Goal: Information Seeking & Learning: Check status

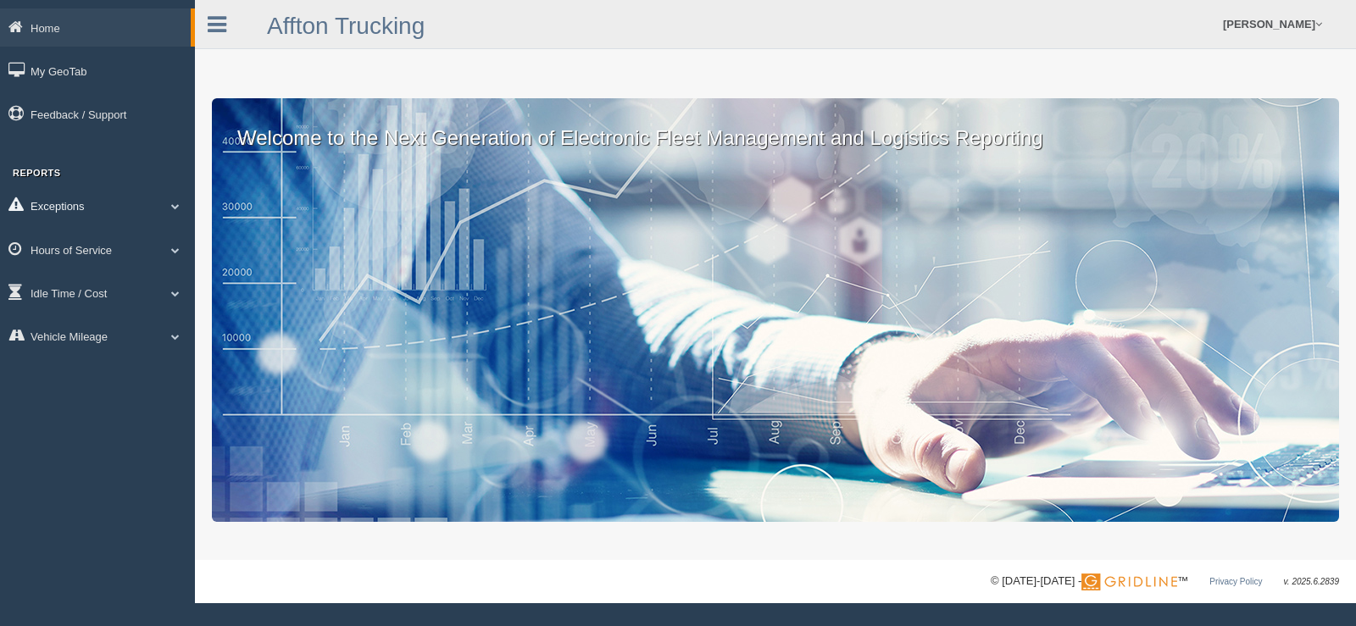
click at [175, 203] on span at bounding box center [175, 206] width 22 height 8
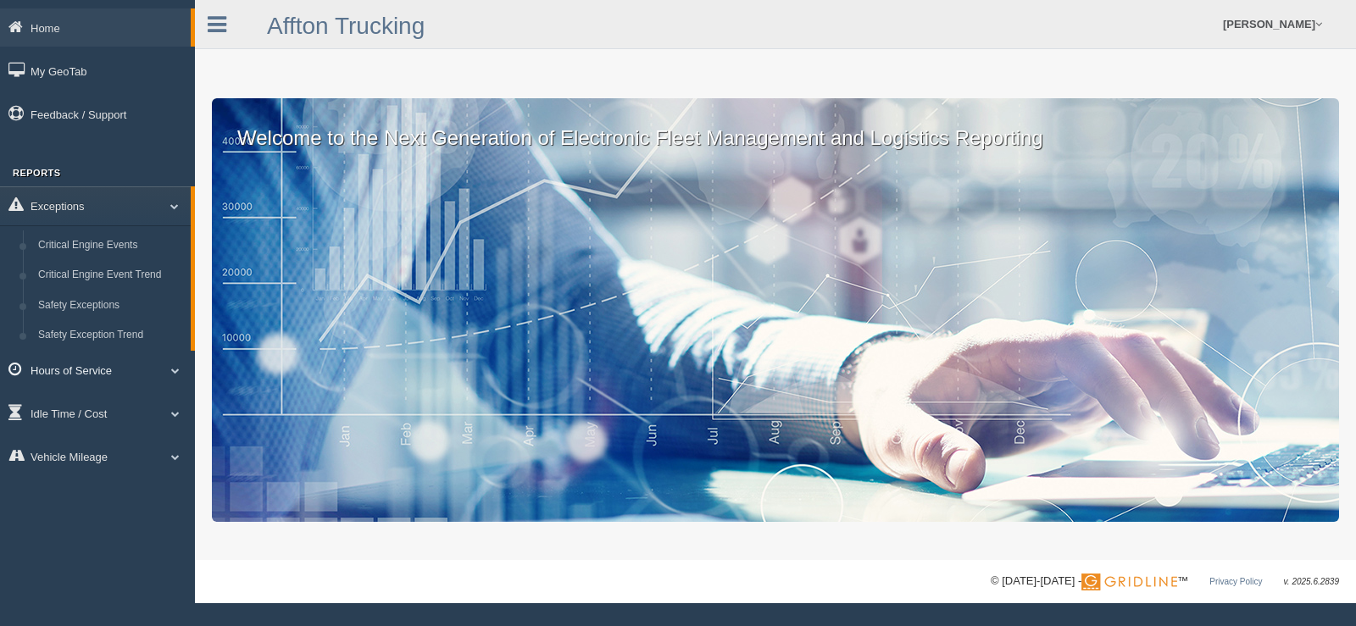
click at [175, 371] on span at bounding box center [175, 370] width 22 height 8
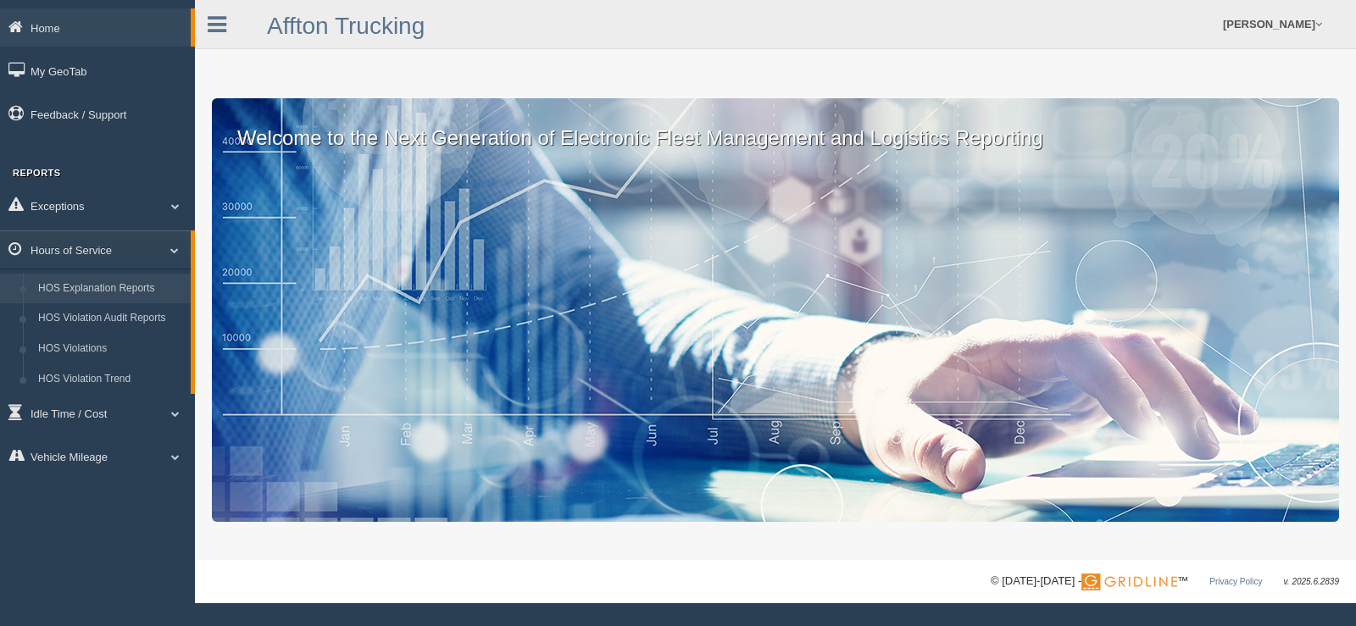
click at [131, 285] on link "HOS Explanation Reports" at bounding box center [111, 289] width 160 height 31
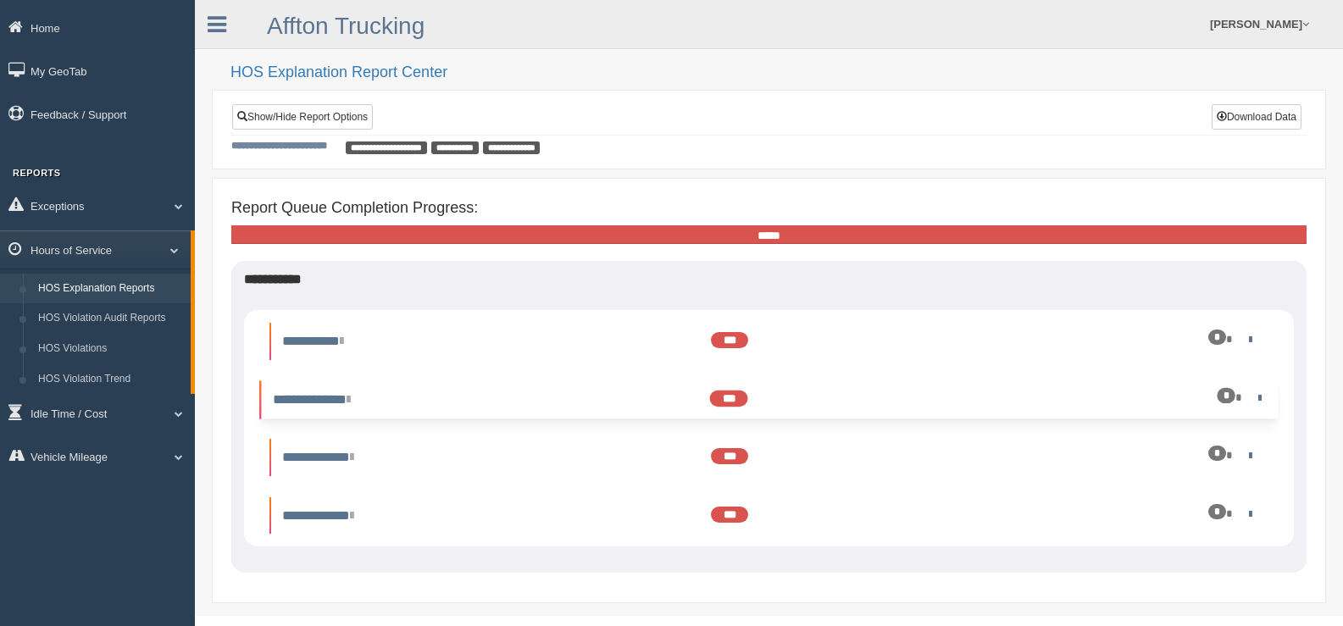
click at [1249, 399] on div "*" at bounding box center [1189, 397] width 151 height 16
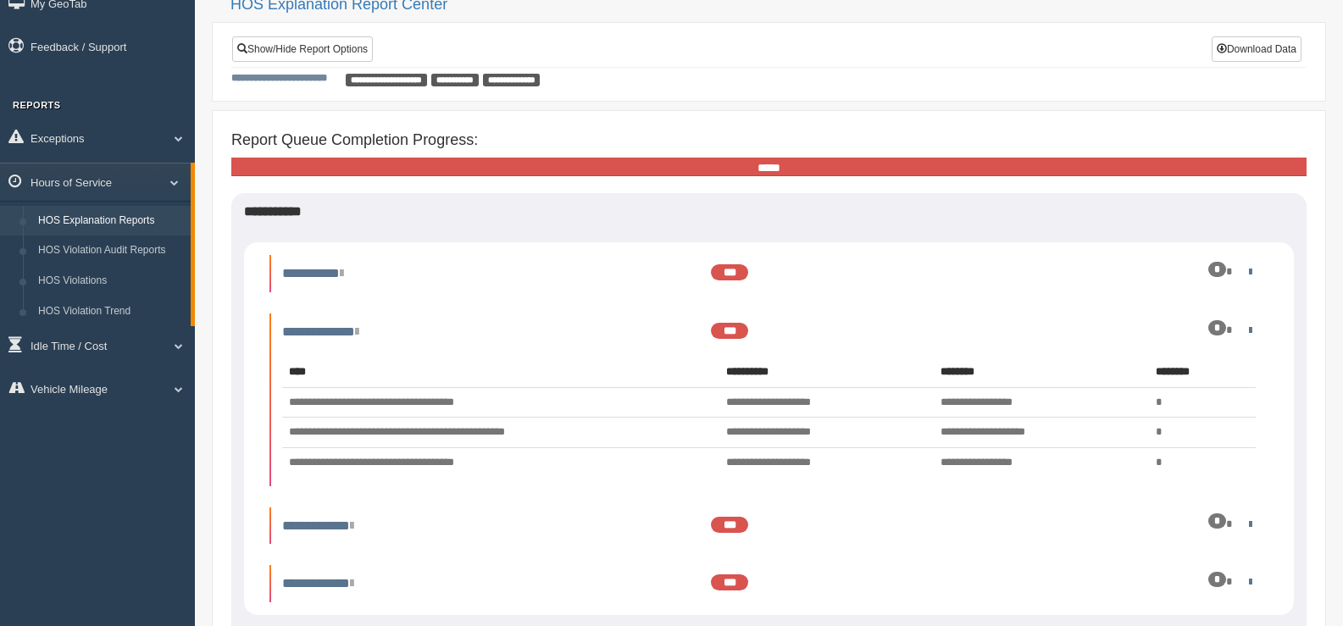
scroll to position [102, 0]
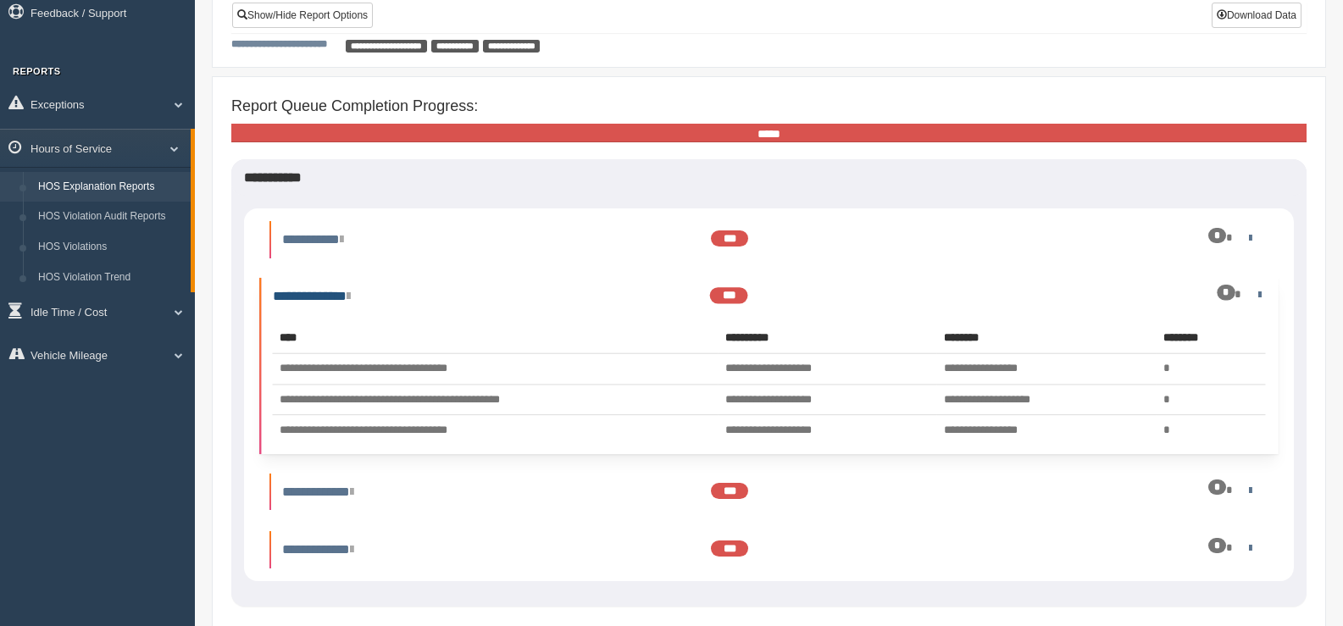
click at [334, 293] on link "**********" at bounding box center [312, 296] width 78 height 13
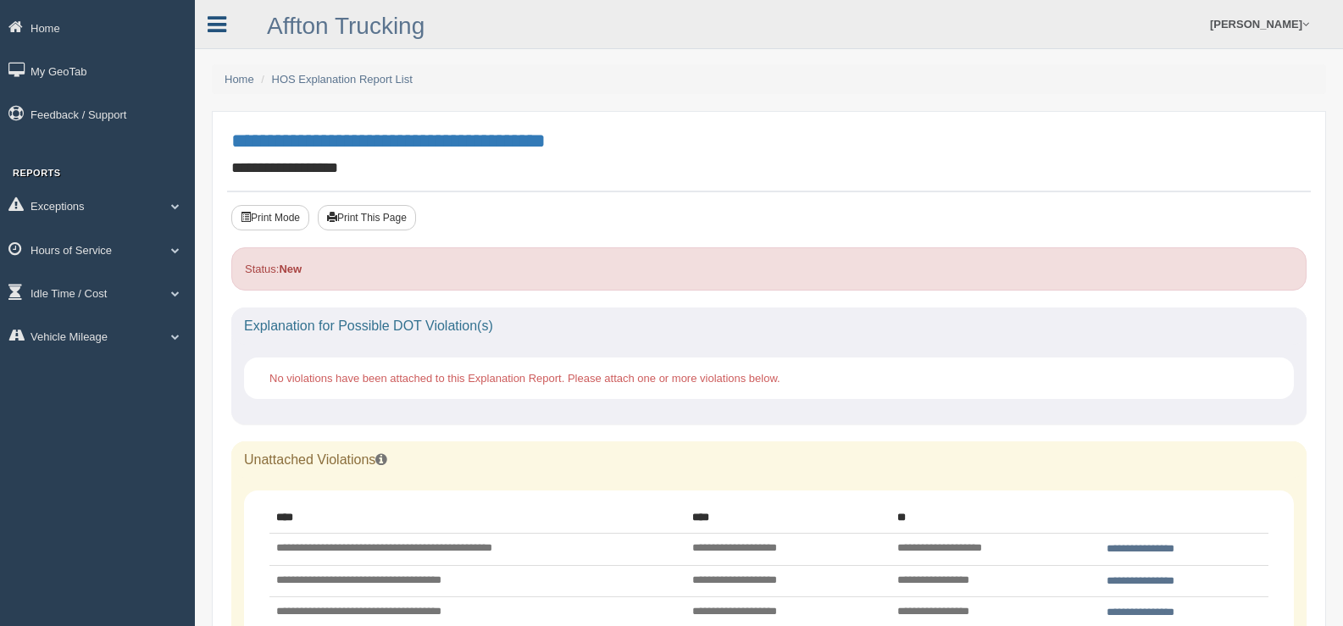
click at [218, 26] on icon at bounding box center [217, 25] width 19 height 22
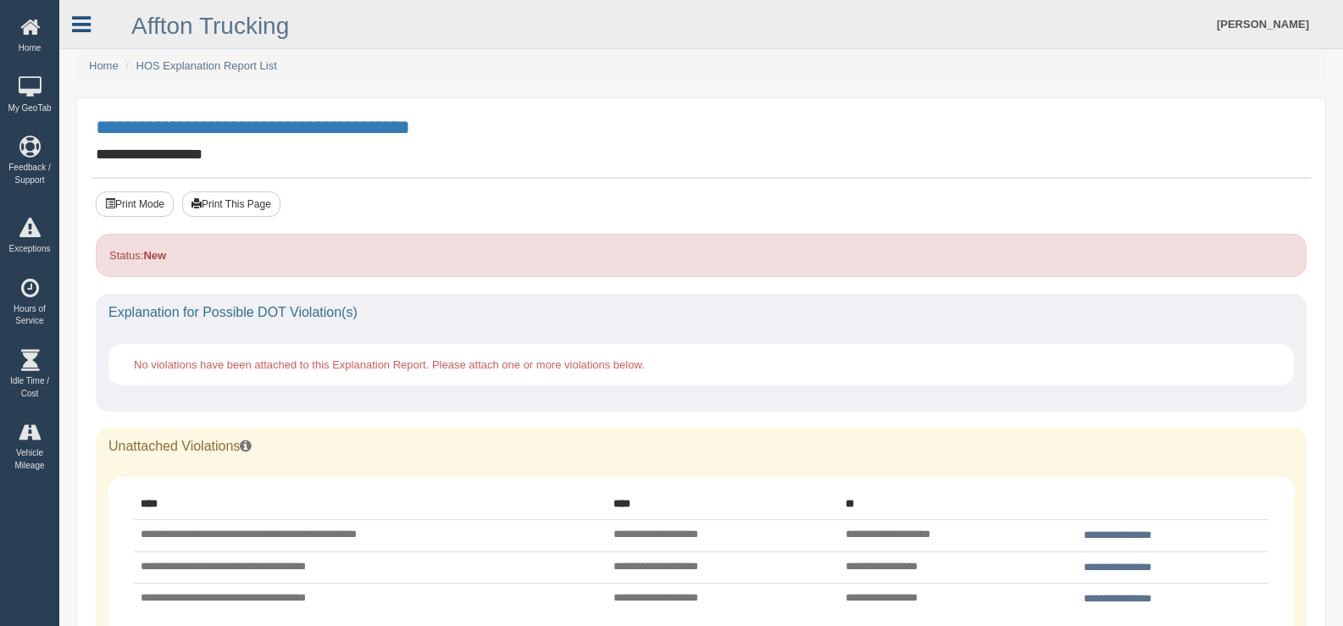
click at [87, 25] on icon at bounding box center [81, 25] width 19 height 22
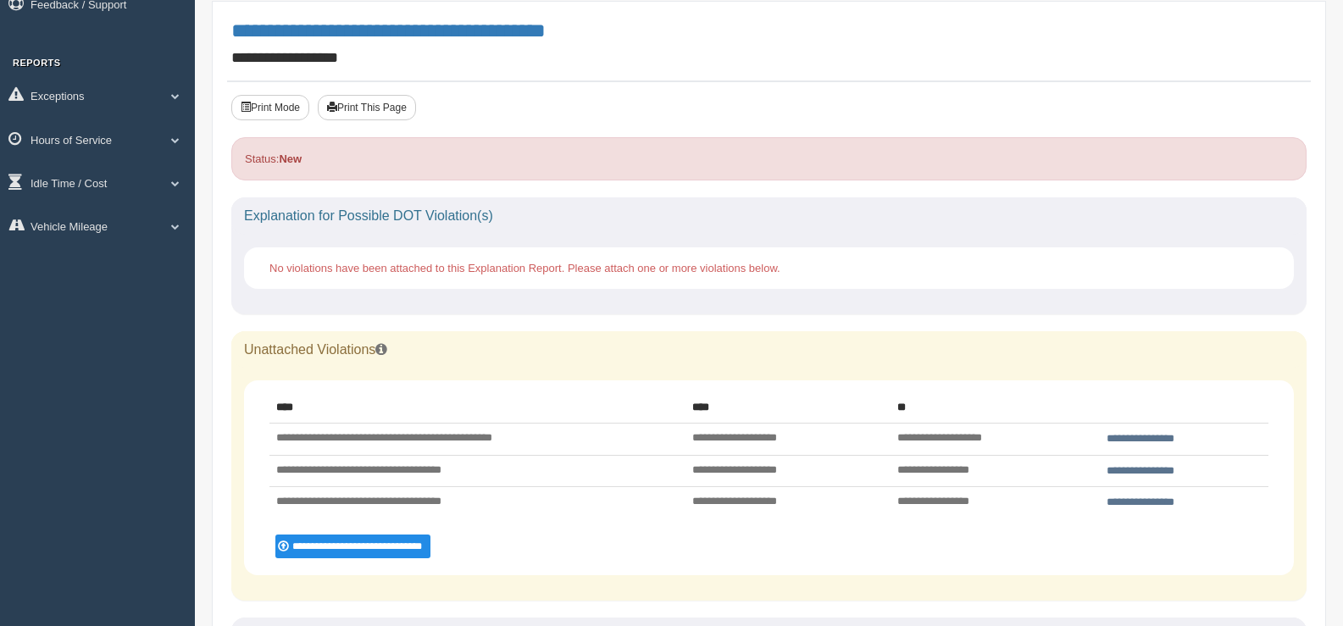
scroll to position [144, 0]
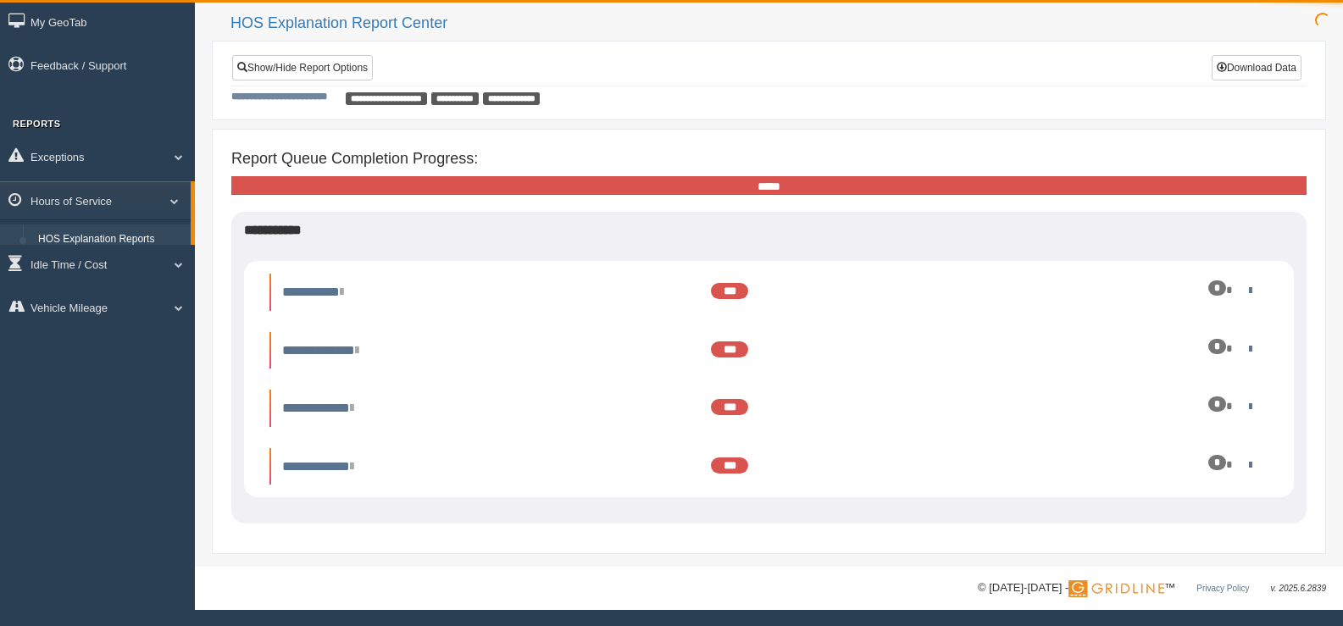
scroll to position [49, 0]
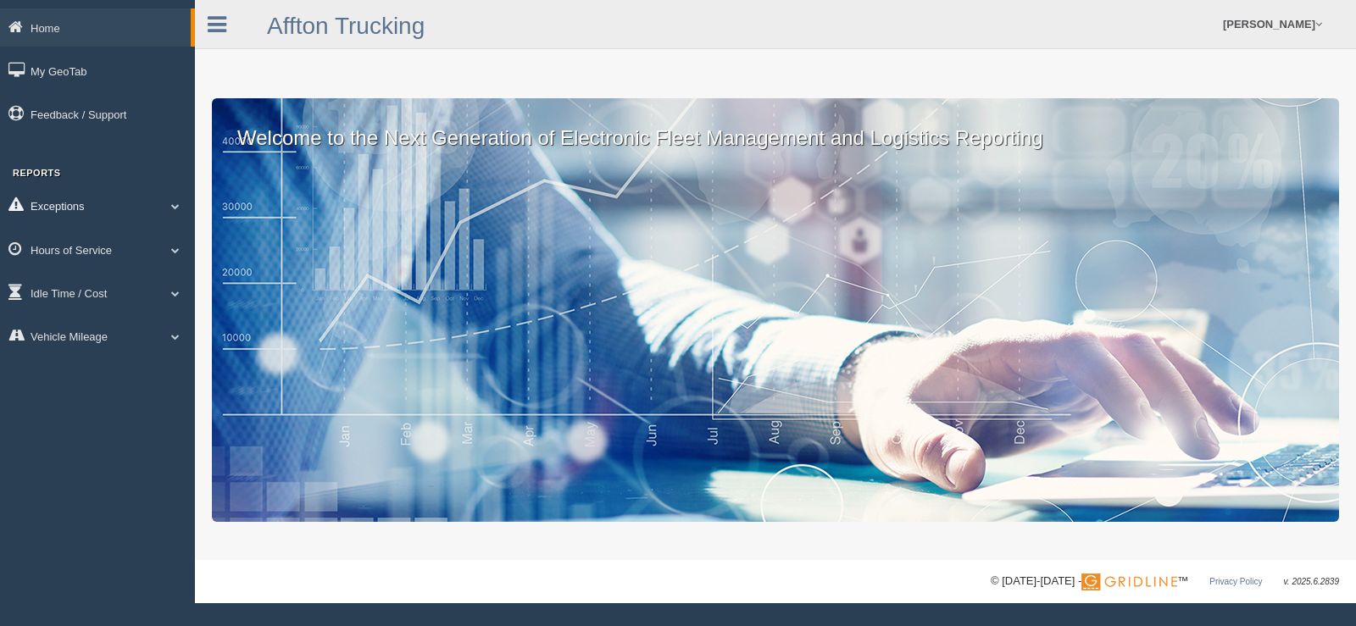
click at [176, 208] on span at bounding box center [175, 206] width 22 height 8
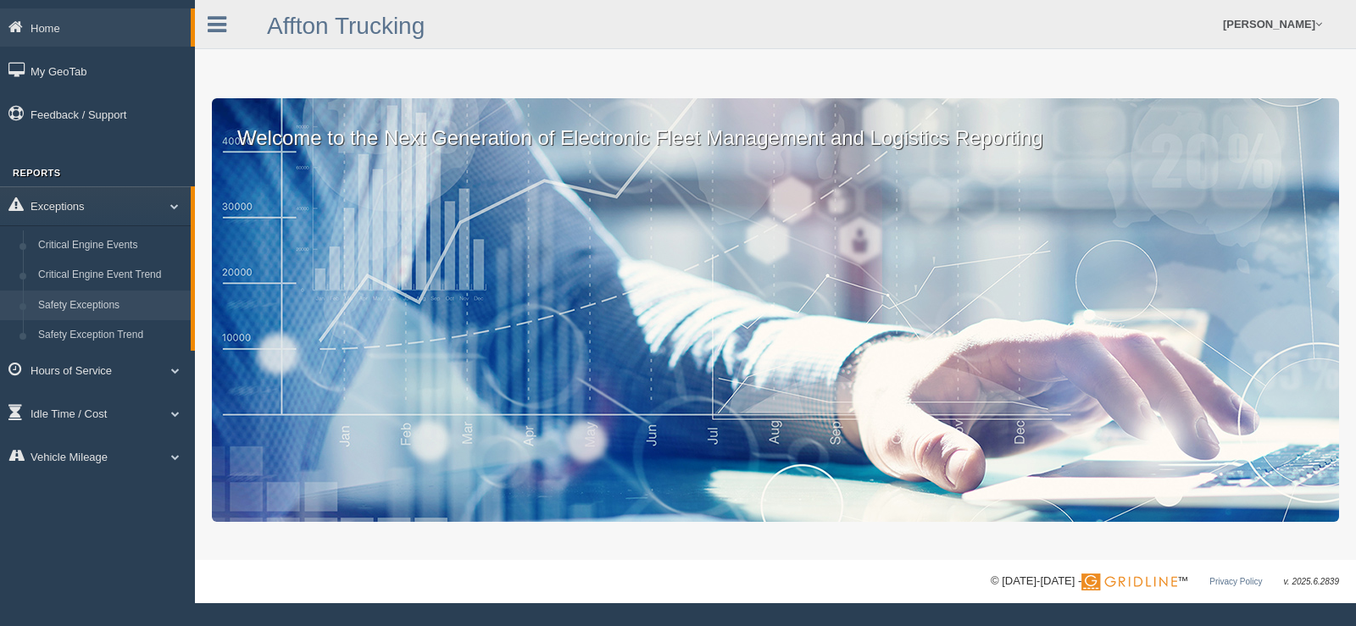
click at [150, 319] on link "Safety Exceptions" at bounding box center [111, 306] width 160 height 31
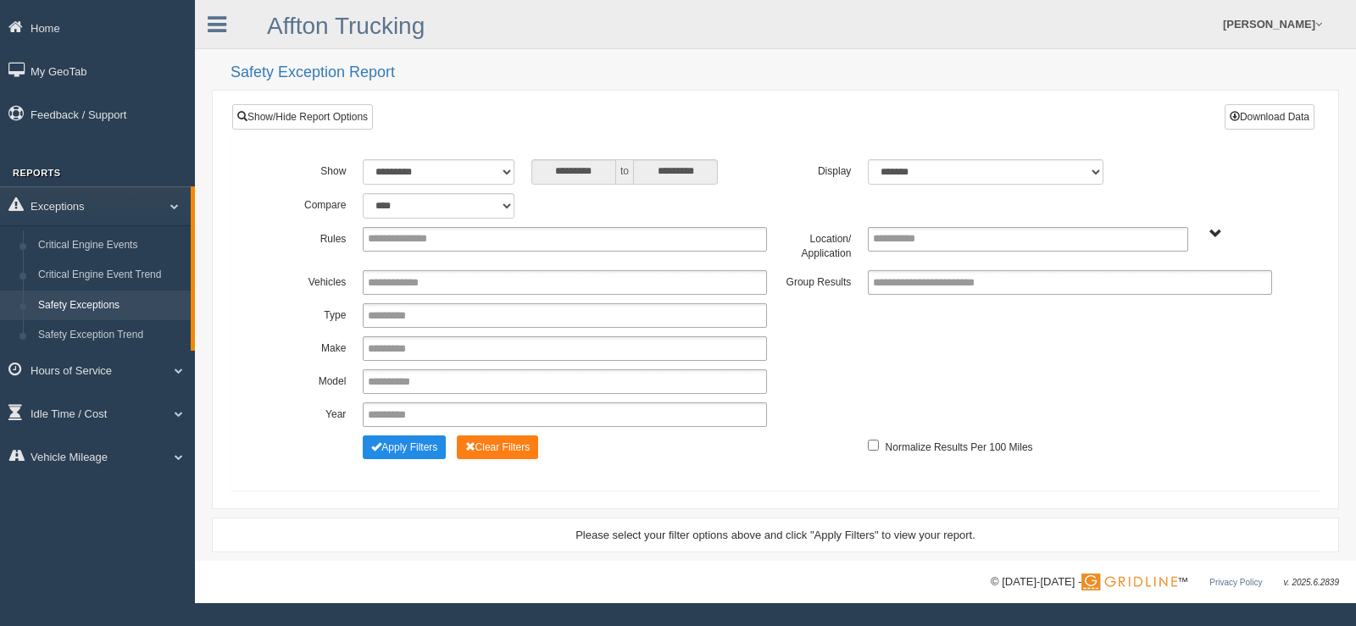
click at [151, 306] on link "Safety Exceptions" at bounding box center [111, 306] width 160 height 31
drag, startPoint x: 190, startPoint y: 205, endPoint x: 178, endPoint y: 180, distance: 27.3
click at [178, 180] on div "Reports Exceptions Critical Engine Events Critical Engine Event Trend Safety Ex…" at bounding box center [97, 324] width 195 height 313
click at [191, 355] on link "Hours of Service" at bounding box center [97, 370] width 195 height 38
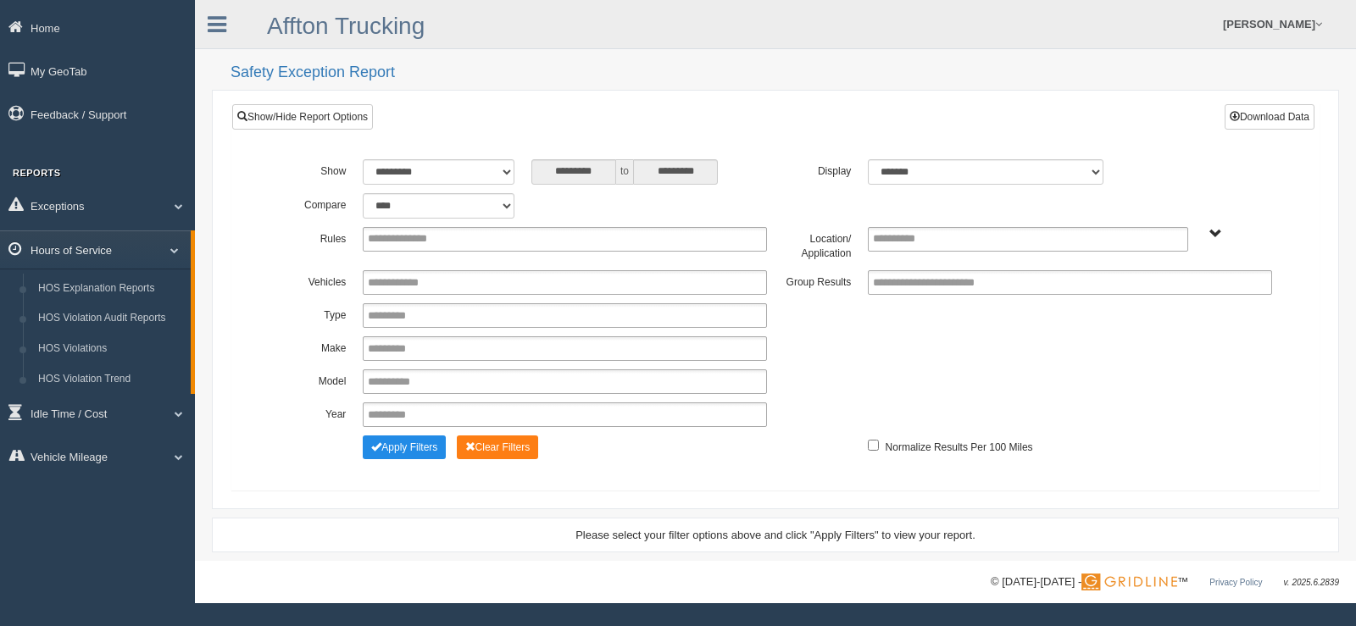
click at [174, 249] on span at bounding box center [168, 250] width 22 height 8
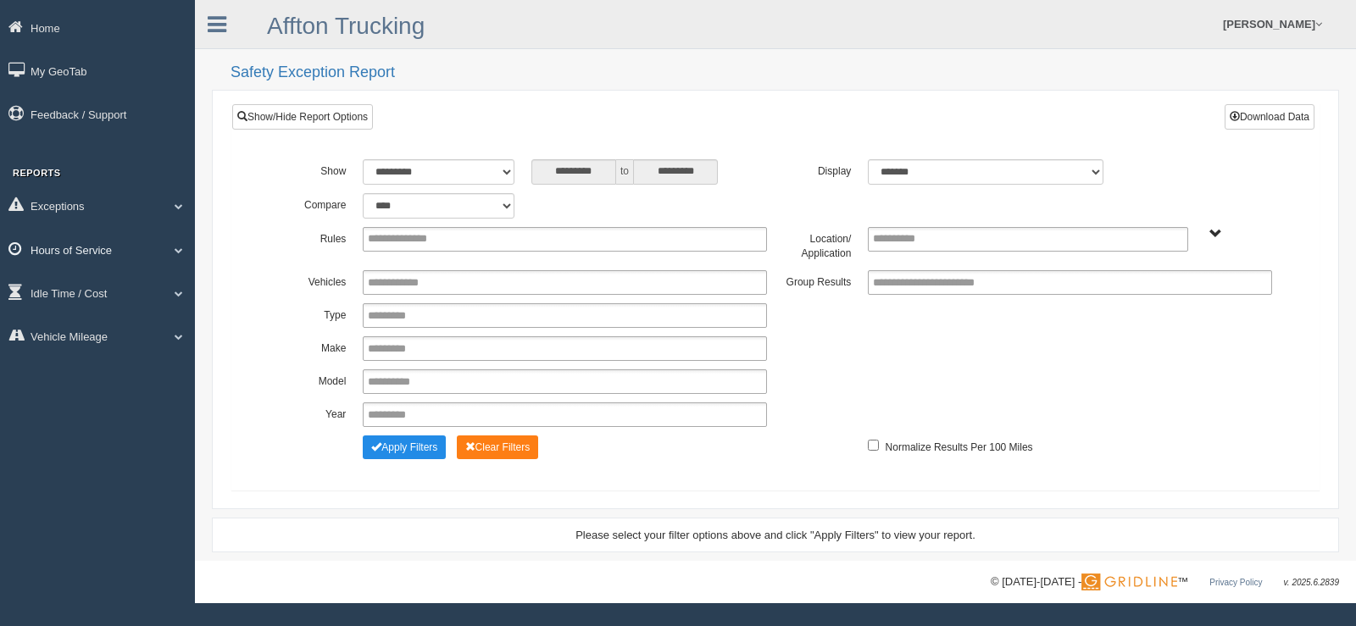
click at [176, 247] on span at bounding box center [172, 250] width 22 height 8
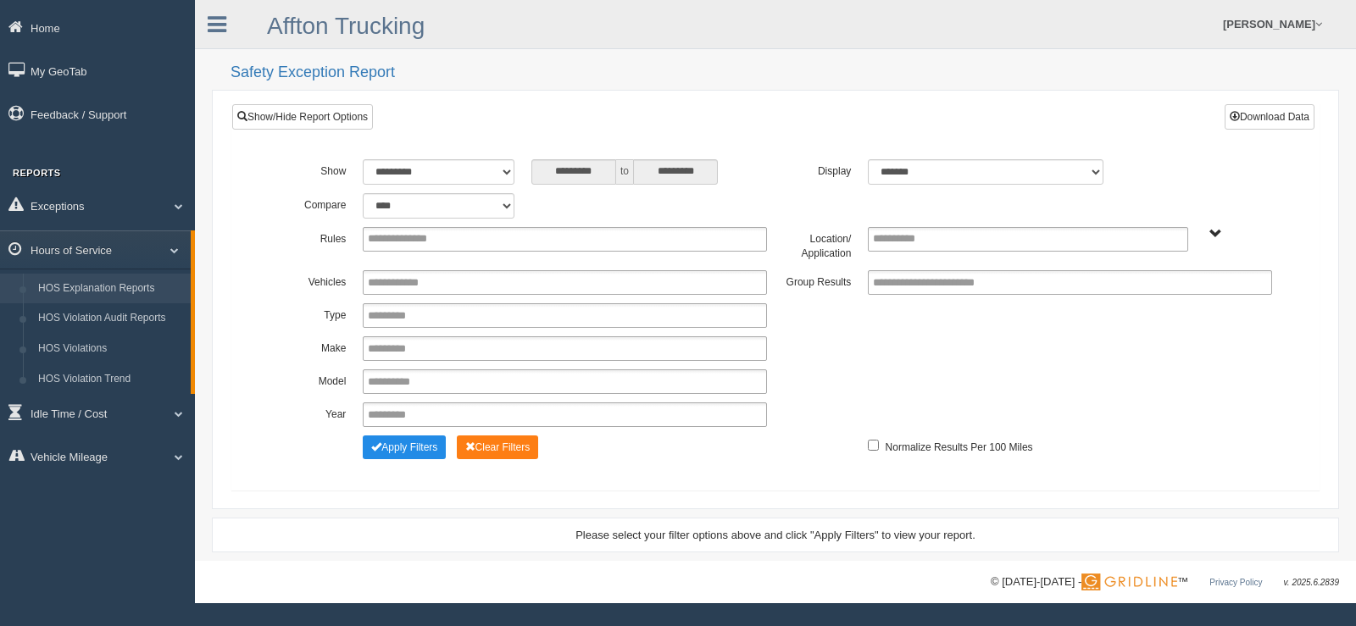
click at [129, 286] on link "HOS Explanation Reports" at bounding box center [111, 289] width 160 height 31
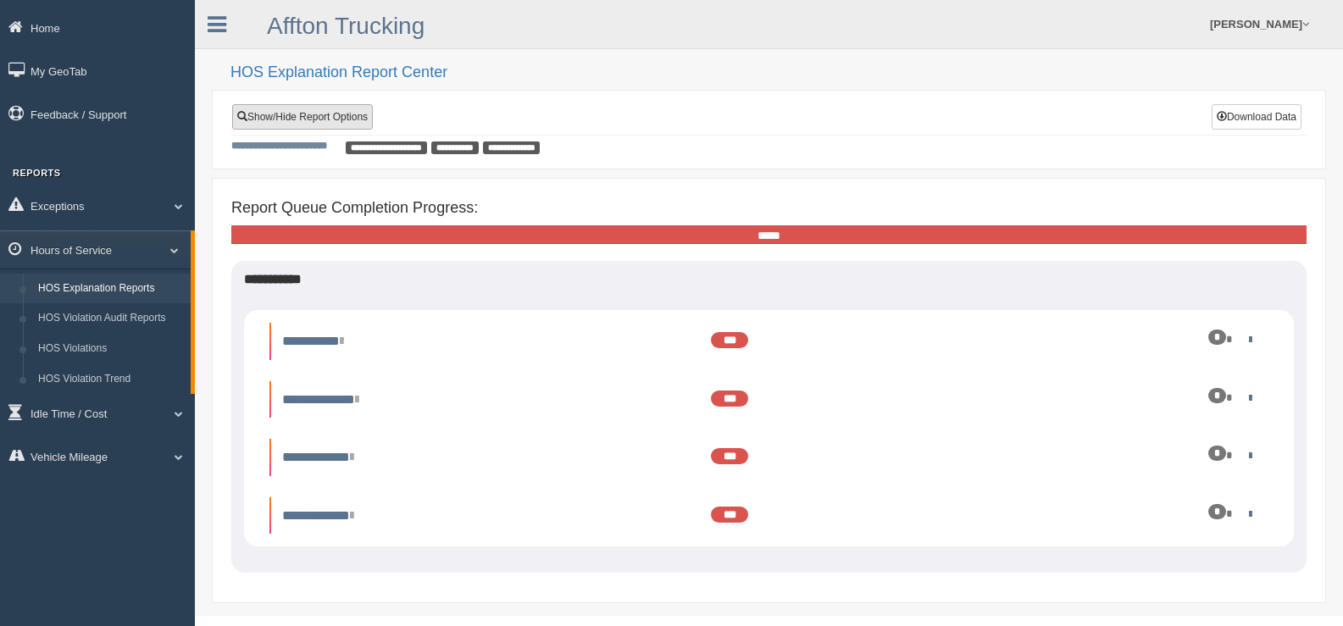
click at [314, 113] on link "Show/Hide Report Options" at bounding box center [302, 116] width 141 height 25
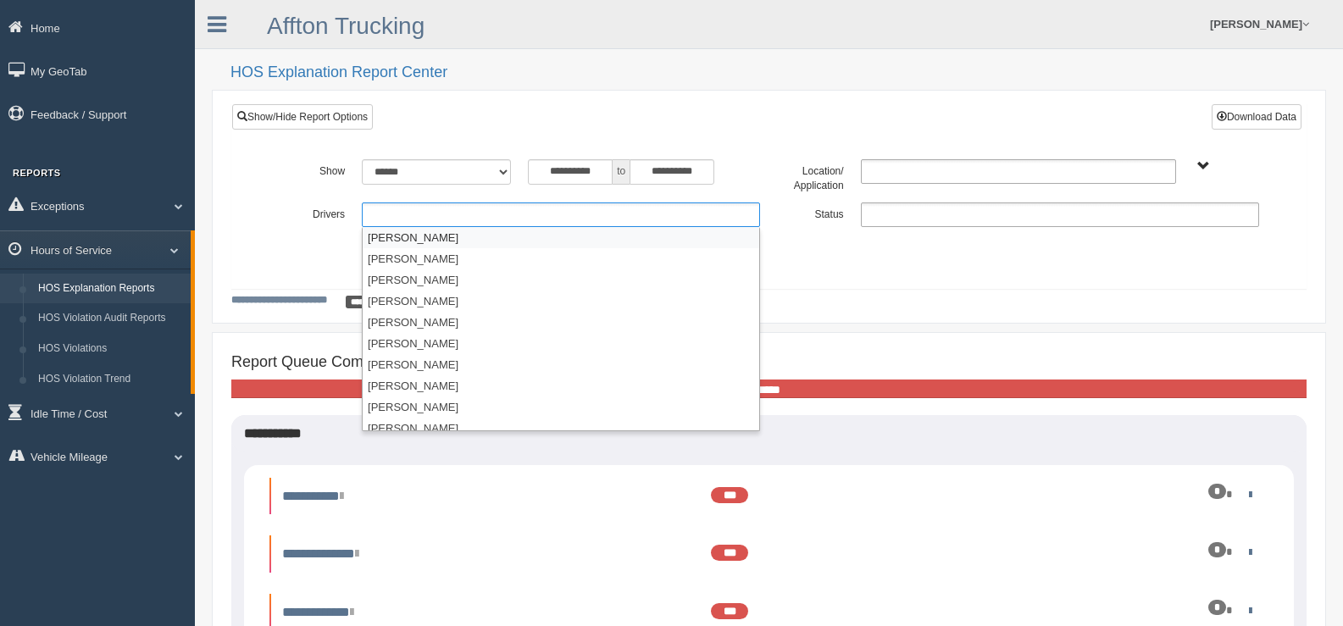
click at [382, 215] on ul at bounding box center [561, 215] width 398 height 25
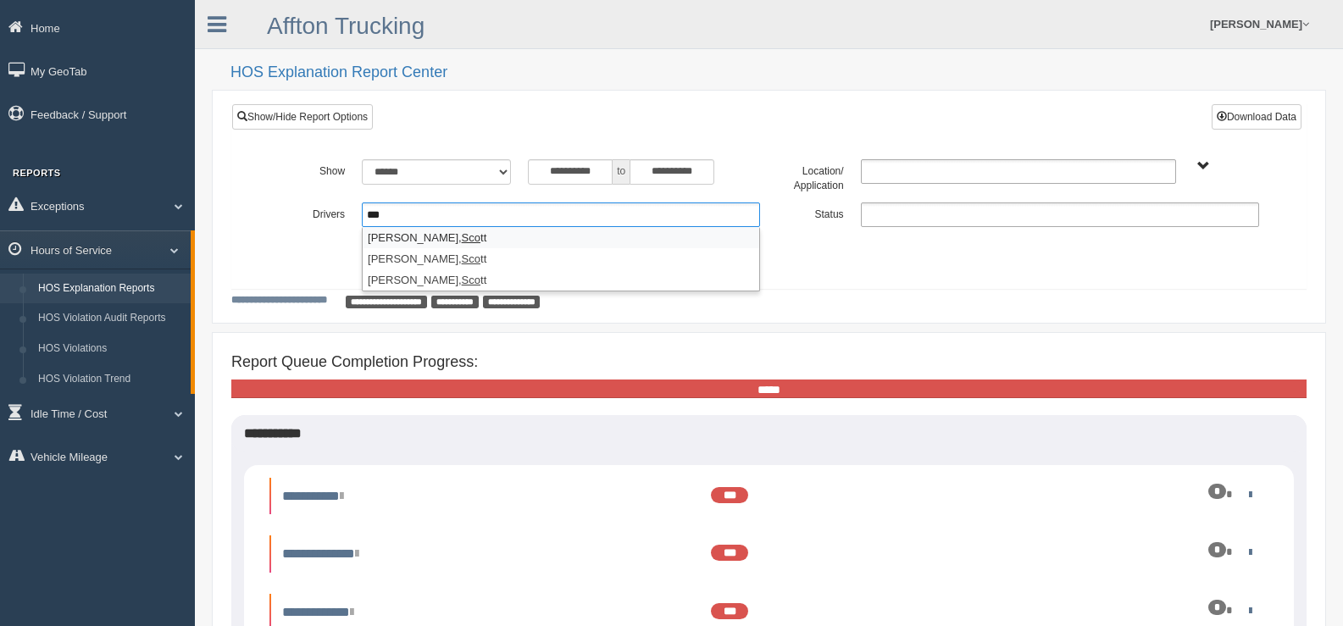
type input "***"
click at [406, 236] on li "[PERSON_NAME], Sco tt" at bounding box center [561, 237] width 397 height 21
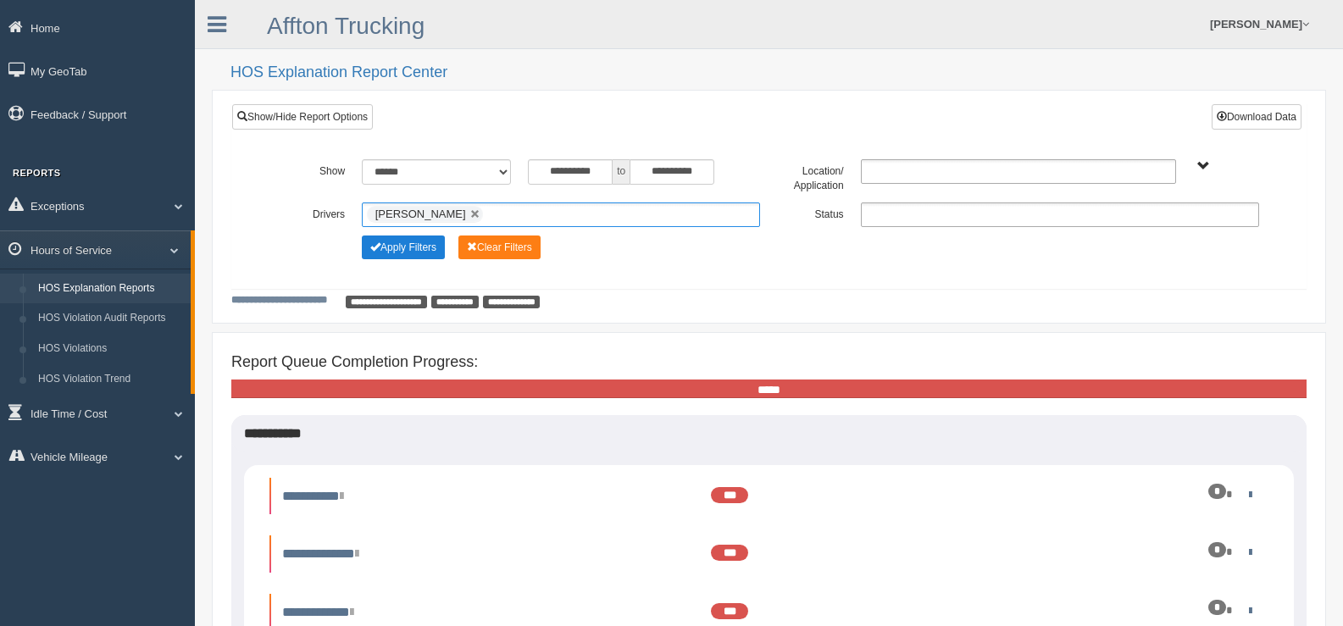
click at [408, 245] on button "Apply Filters" at bounding box center [403, 248] width 83 height 24
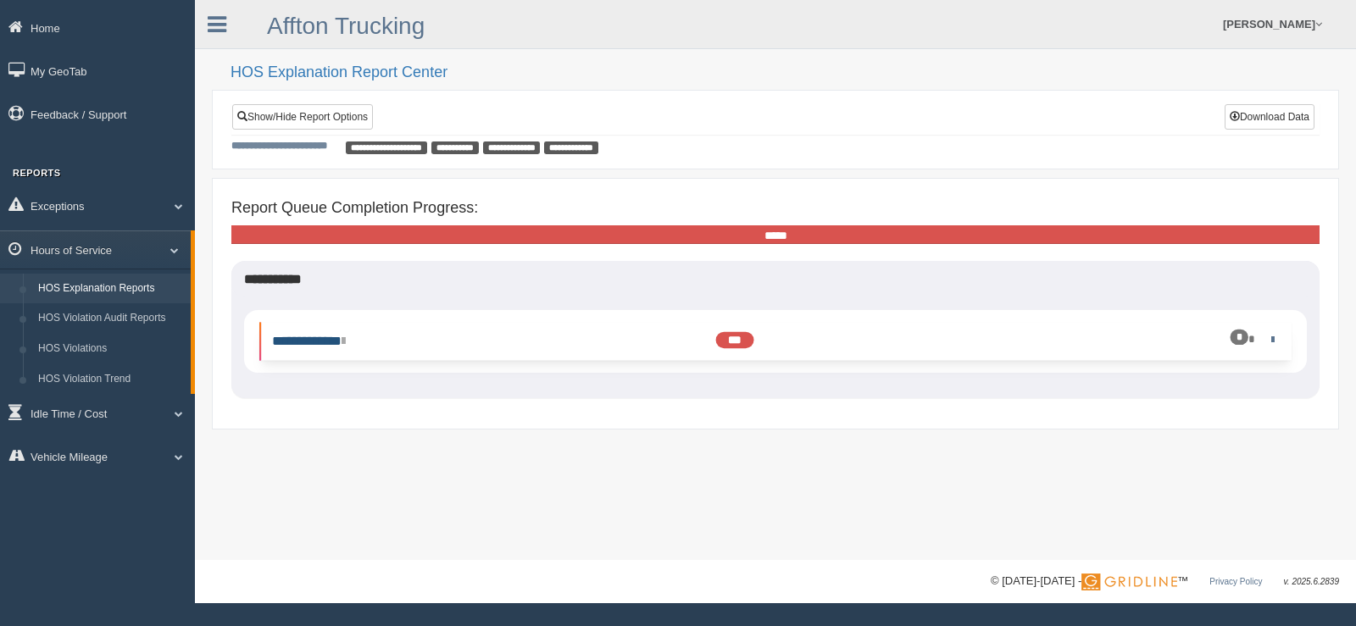
click at [338, 335] on link "**********" at bounding box center [308, 341] width 73 height 13
